Goal: Task Accomplishment & Management: Manage account settings

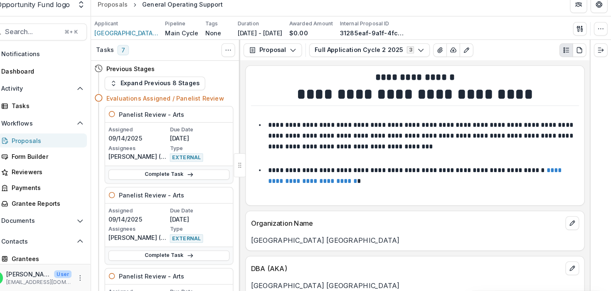
scroll to position [5417, 0]
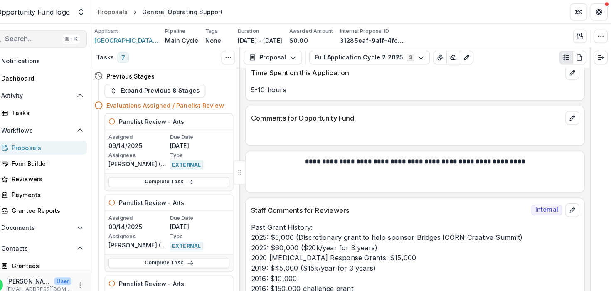
click at [51, 34] on span "Search..." at bounding box center [46, 38] width 53 height 8
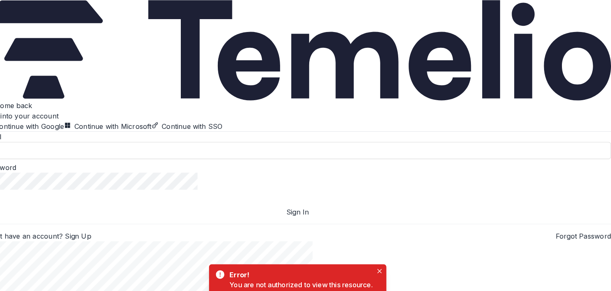
type input "**********"
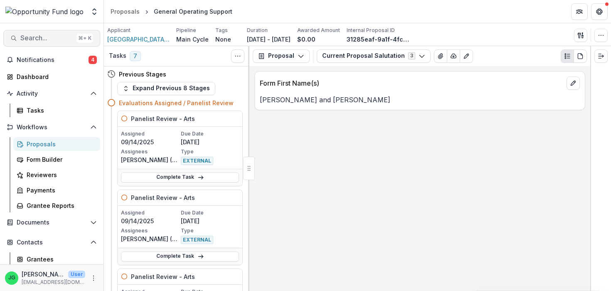
click at [29, 38] on span "Search..." at bounding box center [46, 38] width 53 height 8
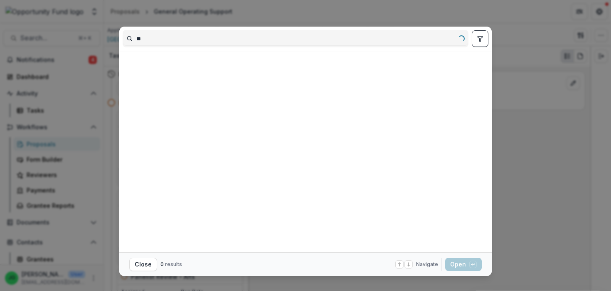
type input "*"
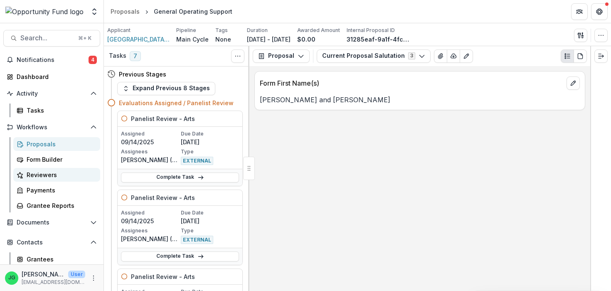
click at [50, 178] on div "Reviewers" at bounding box center [60, 174] width 67 height 9
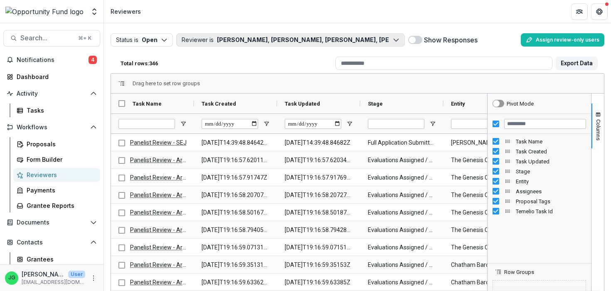
click at [252, 45] on button "Reviewer is [PERSON_NAME], [PERSON_NAME], [PERSON_NAME], [PERSON_NAME], [PERSON…" at bounding box center [290, 39] width 229 height 13
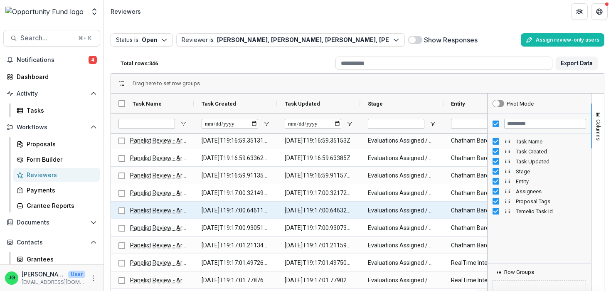
scroll to position [165, 0]
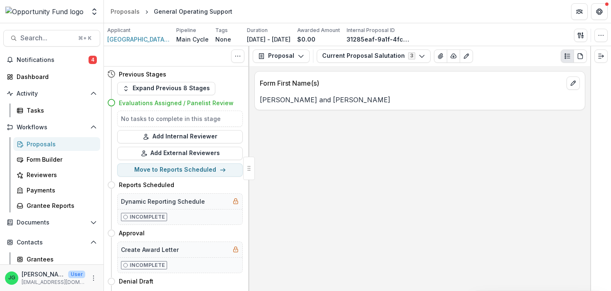
scroll to position [10, 0]
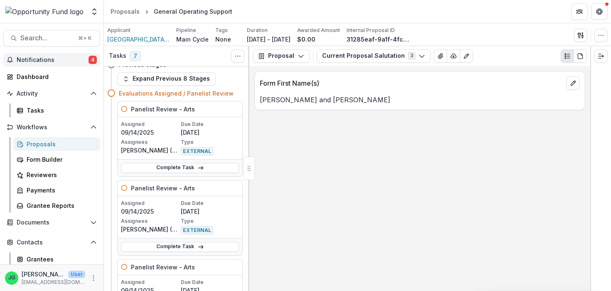
click at [53, 65] on button "Notifications 4" at bounding box center [51, 59] width 97 height 13
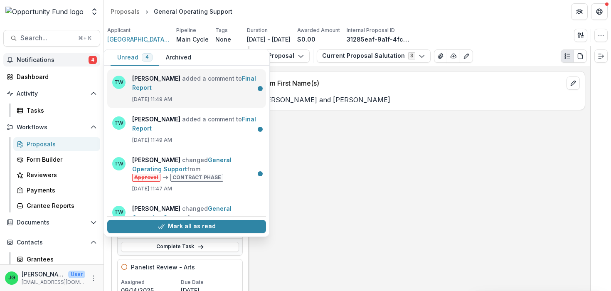
click at [155, 77] on link "Final Report" at bounding box center [194, 83] width 124 height 16
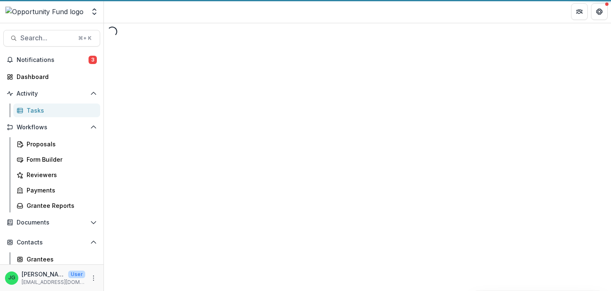
select select "********"
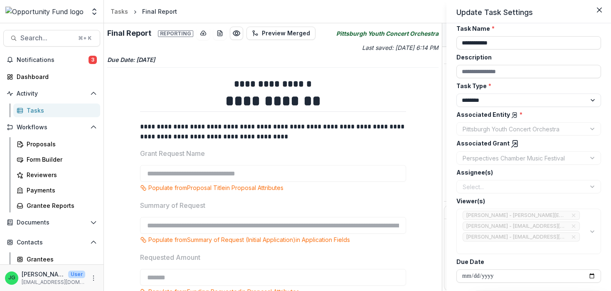
scroll to position [25, 0]
click at [44, 64] on div "**********" at bounding box center [305, 145] width 611 height 291
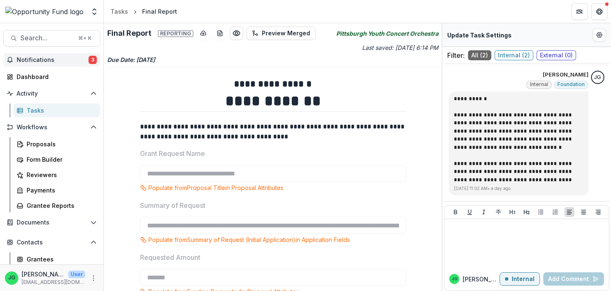
click at [47, 56] on button "Notifications 3" at bounding box center [51, 59] width 97 height 13
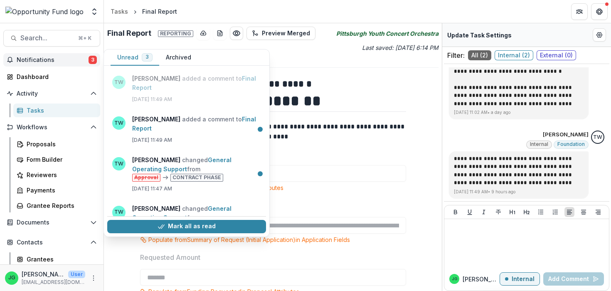
scroll to position [78, 0]
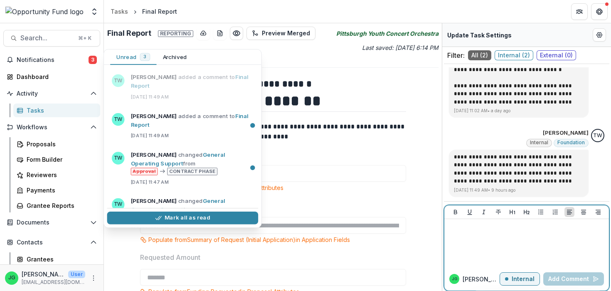
click at [506, 245] on div at bounding box center [527, 243] width 158 height 42
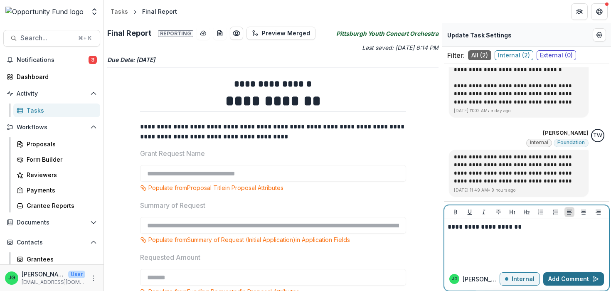
click at [560, 280] on button "Add Comment" at bounding box center [573, 278] width 61 height 13
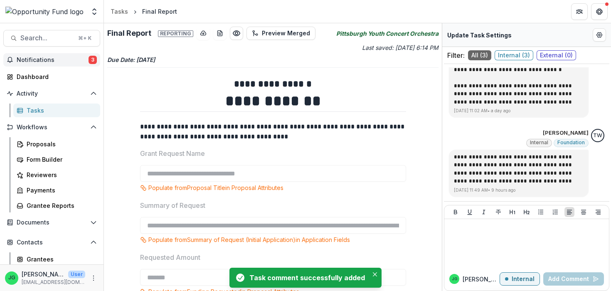
click at [40, 59] on span "Notifications" at bounding box center [53, 60] width 72 height 7
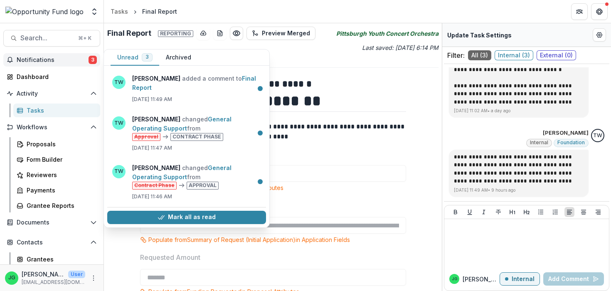
click at [34, 62] on span "Notifications" at bounding box center [53, 60] width 72 height 7
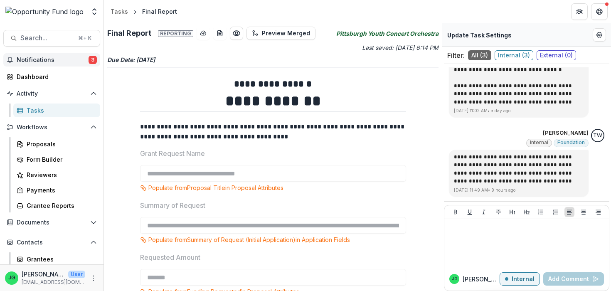
click at [34, 62] on span "Notifications" at bounding box center [53, 60] width 72 height 7
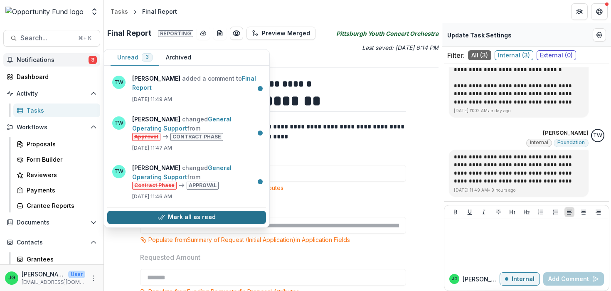
click at [171, 211] on button "Mark all as read" at bounding box center [186, 217] width 159 height 13
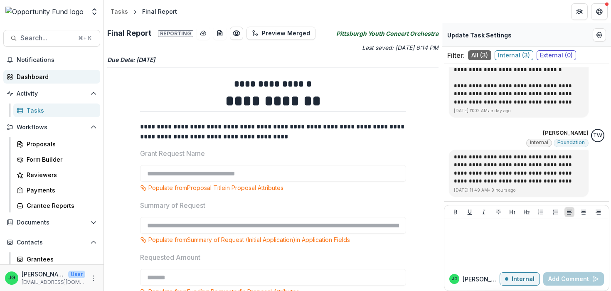
click at [24, 76] on div "Dashboard" at bounding box center [55, 76] width 77 height 9
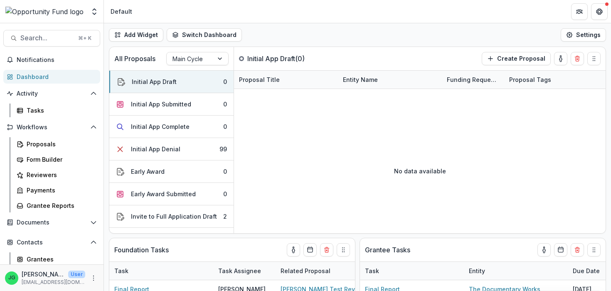
click at [35, 78] on div "Dashboard" at bounding box center [55, 76] width 77 height 9
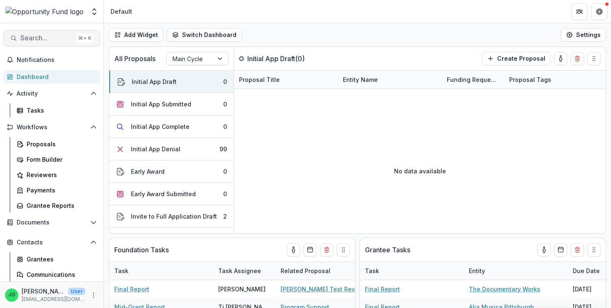
click at [51, 43] on button "Search... ⌘ + K" at bounding box center [51, 38] width 97 height 17
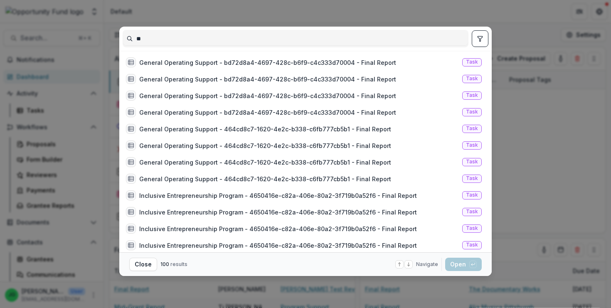
type input "**"
